Goal: Task Accomplishment & Management: Use online tool/utility

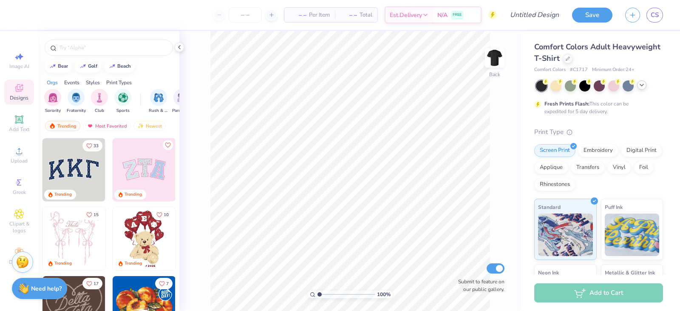
click at [638, 84] on div at bounding box center [641, 84] width 9 height 9
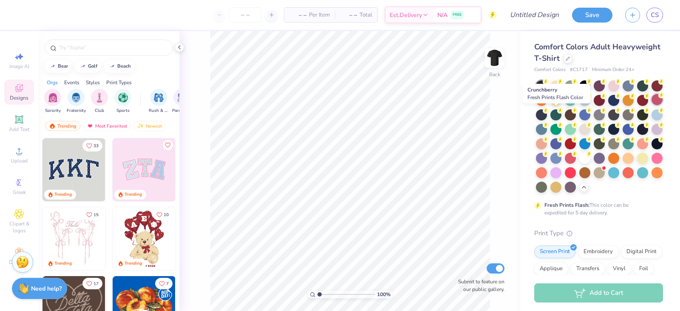
click at [651, 105] on div at bounding box center [656, 99] width 11 height 11
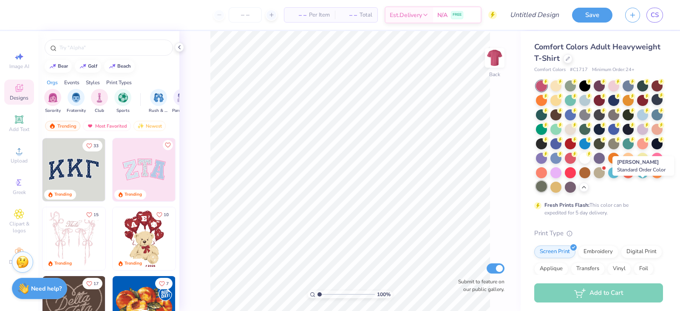
click at [547, 182] on div at bounding box center [541, 186] width 11 height 11
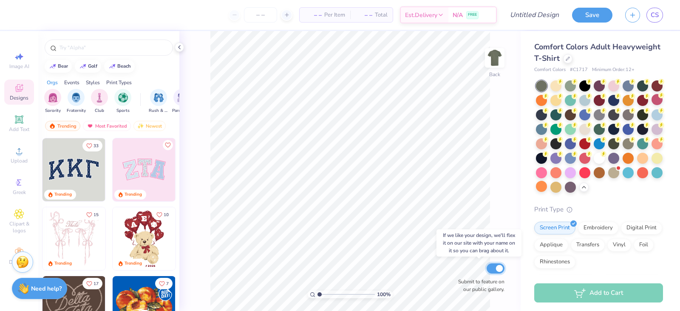
click at [498, 270] on input "Submit to feature on our public gallery." at bounding box center [495, 268] width 18 height 10
checkbox input "false"
click at [562, 84] on icon at bounding box center [560, 81] width 3 height 4
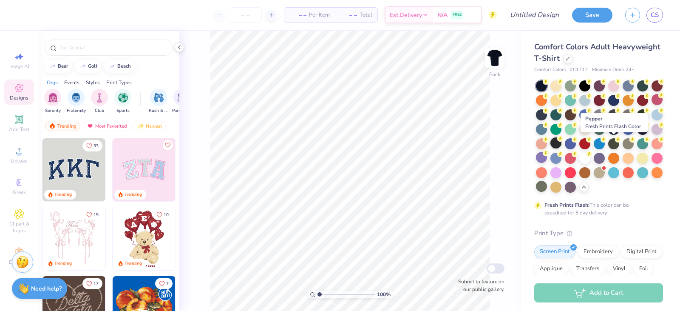
click at [561, 143] on div at bounding box center [555, 142] width 11 height 11
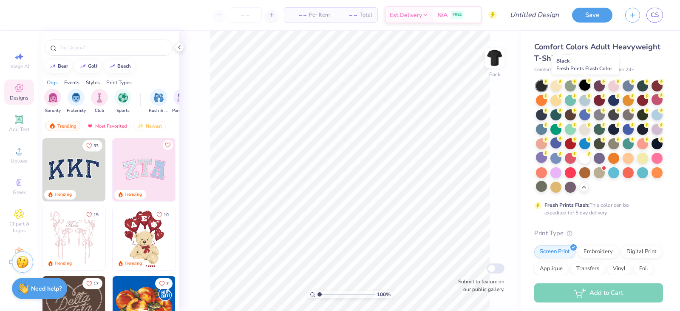
click at [582, 83] on div at bounding box center [584, 84] width 11 height 11
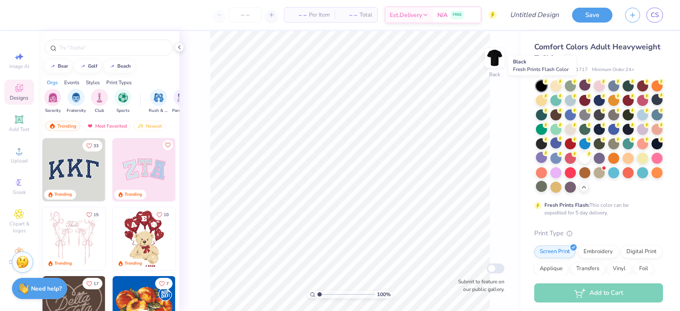
click at [545, 86] on div at bounding box center [541, 85] width 11 height 11
click at [628, 83] on div at bounding box center [627, 84] width 11 height 11
click at [605, 103] on div at bounding box center [598, 99] width 11 height 11
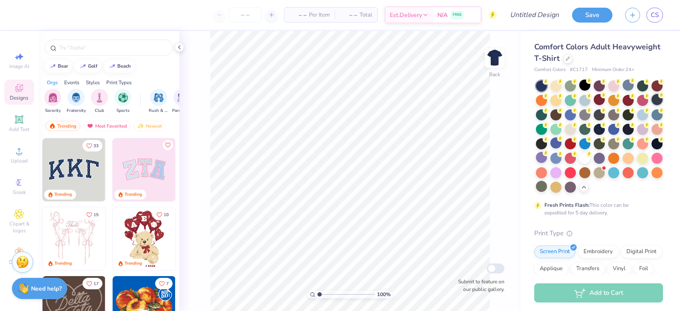
click at [651, 105] on div at bounding box center [656, 99] width 11 height 11
click at [605, 116] on div at bounding box center [598, 113] width 11 height 11
click at [18, 155] on circle at bounding box center [19, 153] width 5 height 5
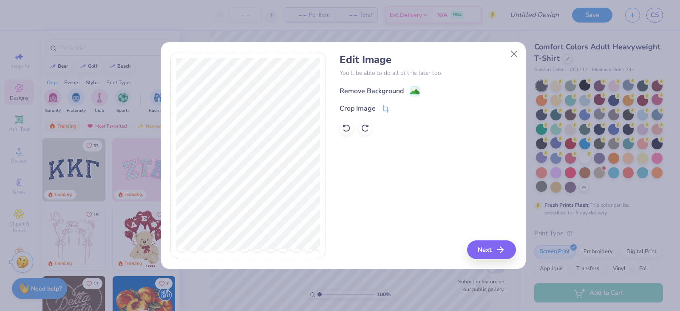
click at [414, 91] on image at bounding box center [414, 91] width 9 height 9
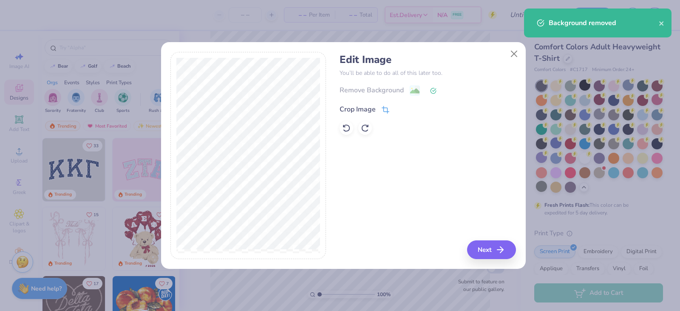
click at [370, 109] on div "Crop Image" at bounding box center [357, 109] width 36 height 10
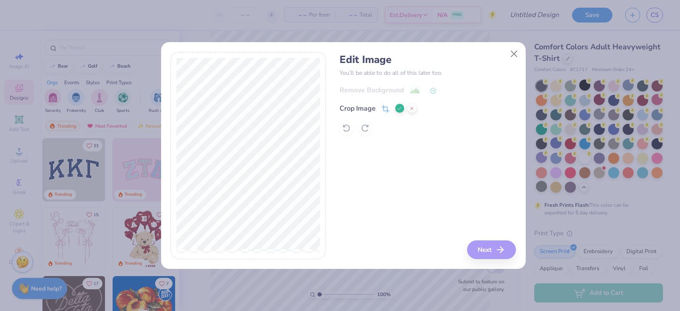
click at [433, 91] on div "Remove Background Crop Image" at bounding box center [427, 110] width 176 height 50
click at [399, 107] on icon at bounding box center [399, 108] width 5 height 5
click at [417, 97] on div "Remove Background Crop Image" at bounding box center [427, 110] width 176 height 50
click at [430, 91] on icon at bounding box center [433, 91] width 6 height 6
click at [432, 90] on polyline at bounding box center [433, 90] width 3 height 3
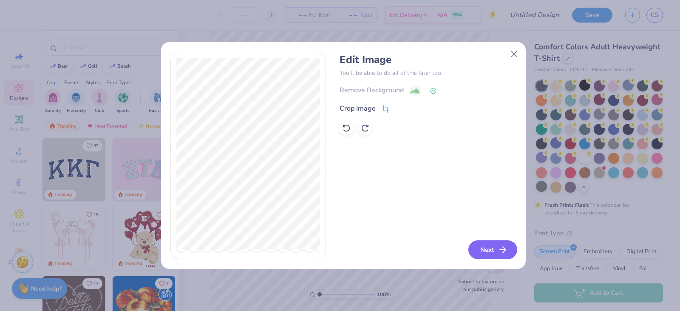
click at [479, 247] on button "Next" at bounding box center [492, 249] width 49 height 19
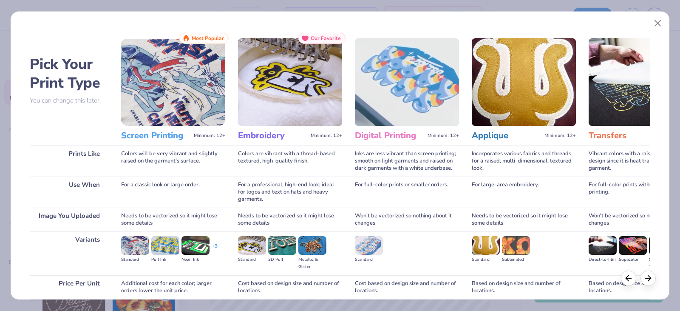
click at [181, 89] on img at bounding box center [173, 82] width 104 height 88
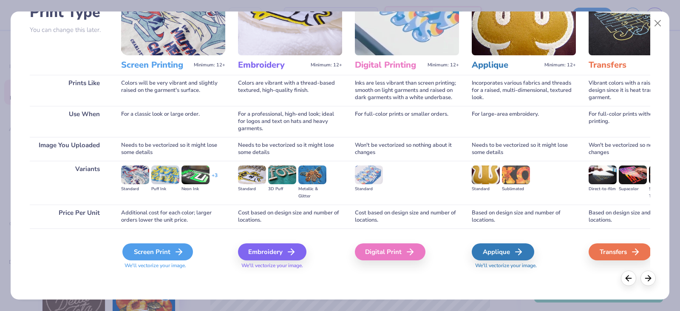
click at [177, 253] on icon at bounding box center [179, 251] width 10 height 10
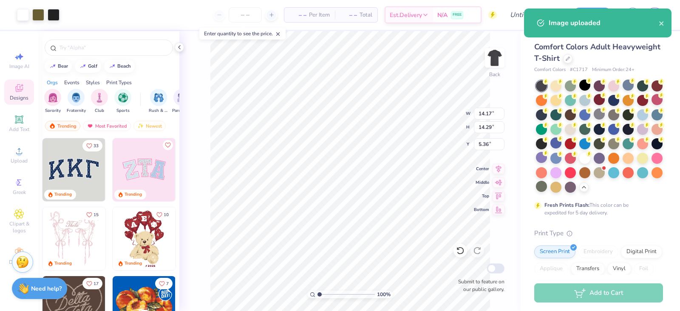
type input "6.99"
type input "7.04"
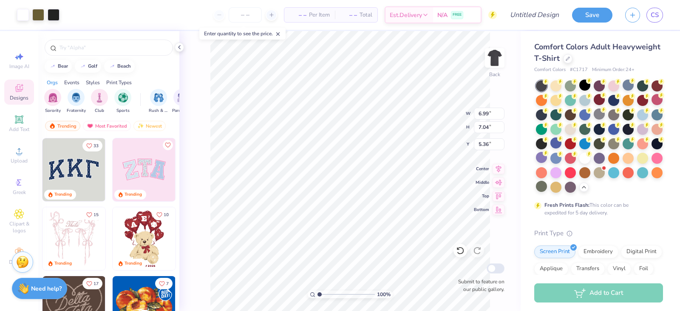
type input "6.00"
type input "4.89"
type input "4.93"
type input "4.20"
click at [494, 61] on img at bounding box center [495, 58] width 34 height 34
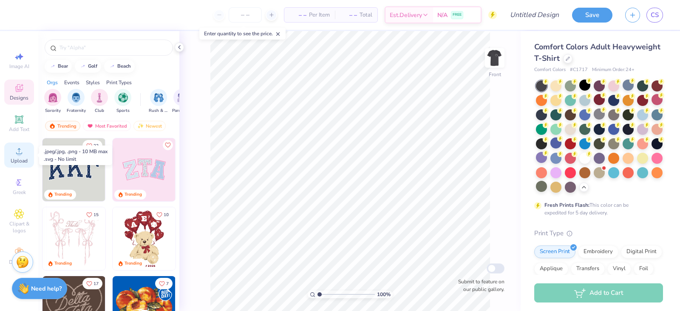
click at [20, 151] on icon at bounding box center [19, 151] width 10 height 10
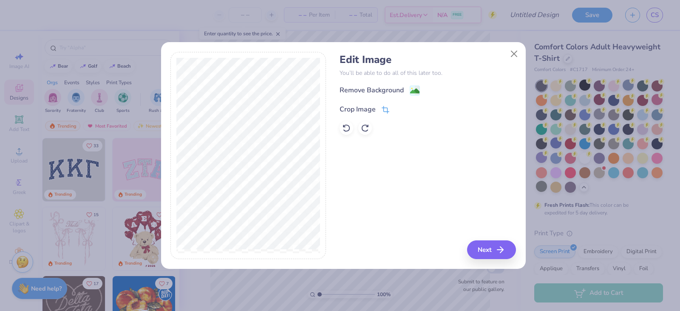
click at [358, 108] on div "Crop Image" at bounding box center [357, 109] width 36 height 10
click at [401, 109] on icon at bounding box center [399, 108] width 5 height 5
click at [413, 89] on image at bounding box center [414, 91] width 9 height 9
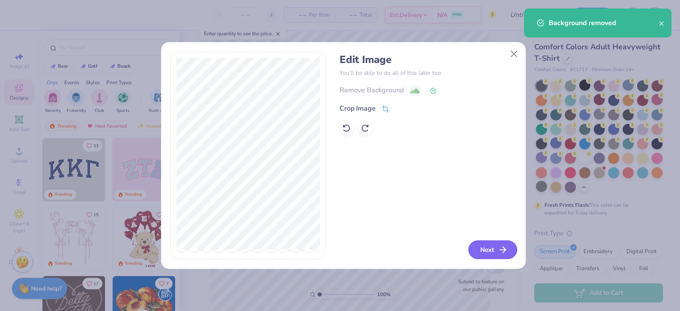
click at [492, 252] on button "Next" at bounding box center [492, 249] width 49 height 19
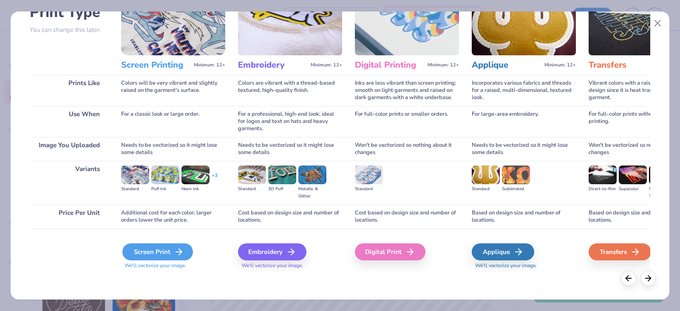
click at [165, 253] on div "Screen Print" at bounding box center [157, 251] width 71 height 17
